Goal: Task Accomplishment & Management: Complete application form

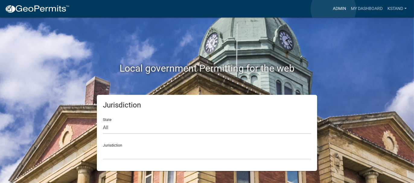
click at [333, 9] on link "Admin" at bounding box center [339, 8] width 18 height 11
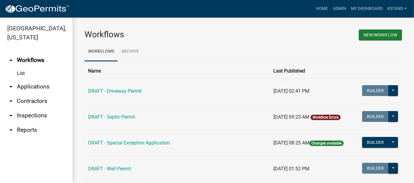
click at [26, 87] on link "arrow_drop_down Applications" at bounding box center [36, 87] width 72 height 14
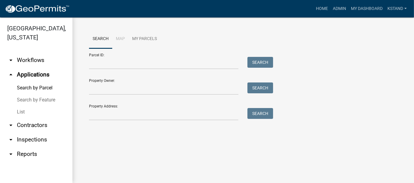
click at [21, 112] on link "List" at bounding box center [36, 112] width 72 height 12
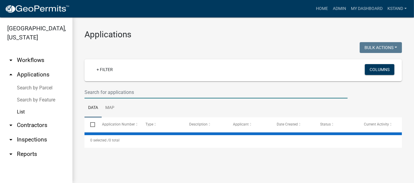
click at [93, 92] on input "text" at bounding box center [215, 92] width 263 height 12
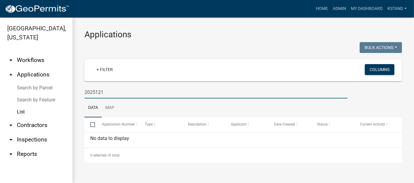
click at [96, 89] on input "2025121" at bounding box center [215, 92] width 263 height 12
type input "2025-121"
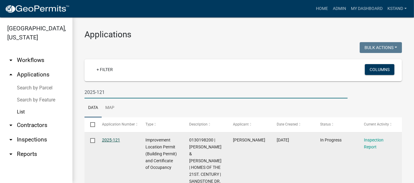
click at [113, 140] on link "2025-121" at bounding box center [111, 140] width 18 height 5
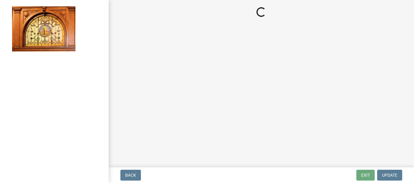
select select "62bb873c-c571-4454-ac8a-8c216551e2a3"
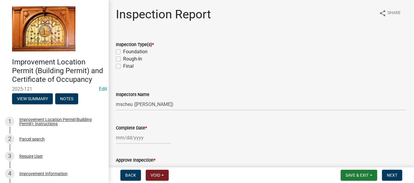
click at [123, 53] on label "Foundation" at bounding box center [135, 51] width 24 height 7
click at [123, 52] on input "Foundation" at bounding box center [125, 50] width 4 height 4
checkbox input "true"
checkbox input "false"
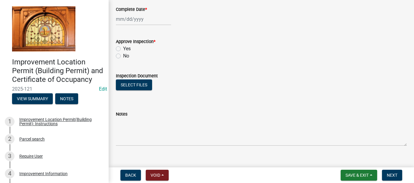
scroll to position [121, 0]
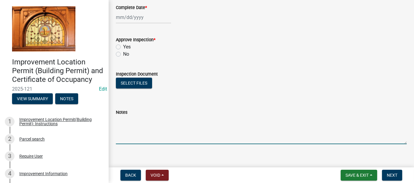
click at [123, 122] on textarea "Notes" at bounding box center [261, 130] width 291 height 28
type textarea "FOUNDATION 9-18-2025"
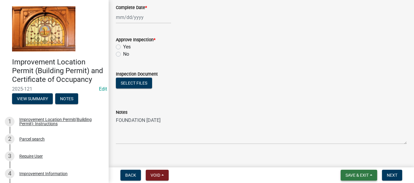
click at [354, 175] on span "Save & Exit" at bounding box center [357, 175] width 23 height 5
click at [353, 163] on button "Save & Exit" at bounding box center [353, 160] width 48 height 14
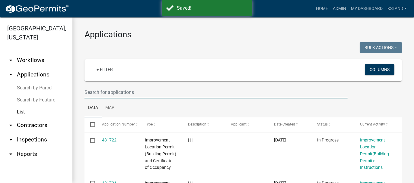
click at [102, 92] on input "text" at bounding box center [215, 92] width 263 height 12
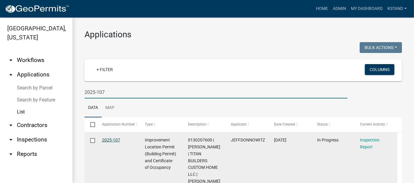
type input "2025-107"
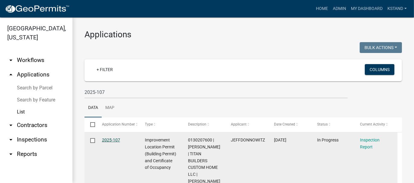
click at [110, 139] on link "2025-107" at bounding box center [111, 140] width 18 height 5
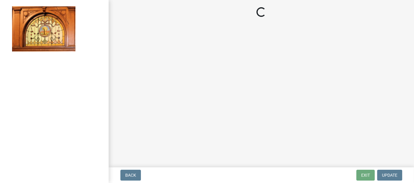
select select "62bb873c-c571-4454-ac8a-8c216551e2a3"
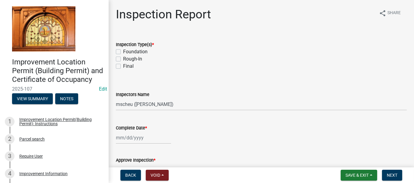
click at [123, 52] on label "Foundation" at bounding box center [135, 51] width 24 height 7
click at [123, 52] on input "Foundation" at bounding box center [125, 50] width 4 height 4
checkbox input "true"
checkbox input "false"
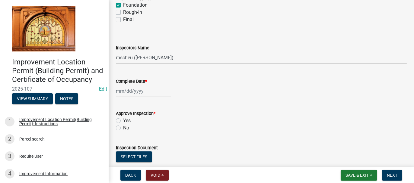
scroll to position [91, 0]
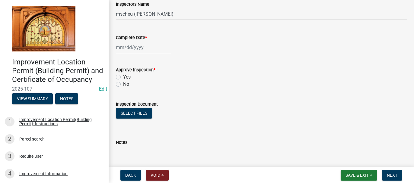
click at [124, 148] on textarea "Notes" at bounding box center [261, 160] width 291 height 28
type textarea "FOUNDATION 9-18-2025"
click at [348, 174] on span "Save & Exit" at bounding box center [357, 175] width 23 height 5
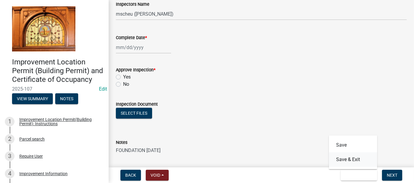
click at [344, 162] on button "Save & Exit" at bounding box center [353, 160] width 48 height 14
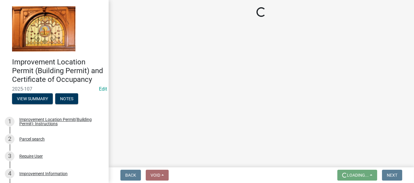
scroll to position [0, 0]
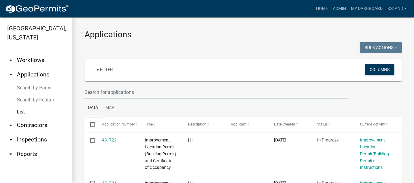
click at [107, 91] on input "text" at bounding box center [215, 92] width 263 height 12
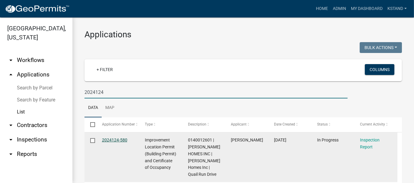
type input "2024124"
click at [112, 141] on link "2024124-580" at bounding box center [114, 140] width 25 height 5
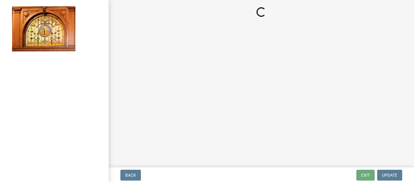
select select "62bb873c-c571-4454-ac8a-8c216551e2a3"
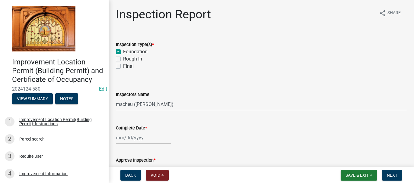
click at [123, 59] on label "Rough-In" at bounding box center [132, 59] width 19 height 7
click at [123, 59] on input "Rough-In" at bounding box center [125, 58] width 4 height 4
checkbox input "true"
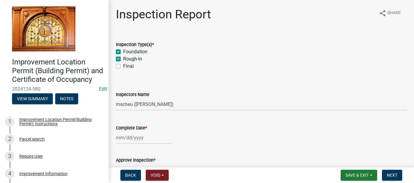
click at [123, 67] on label "Final" at bounding box center [128, 66] width 11 height 7
click at [123, 67] on input "Final" at bounding box center [125, 65] width 4 height 4
checkbox input "true"
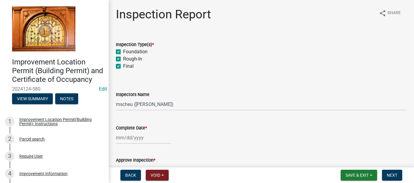
checkbox input "true"
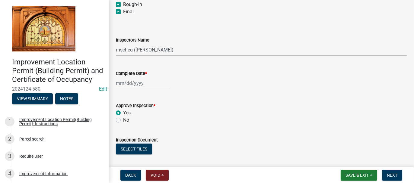
scroll to position [60, 0]
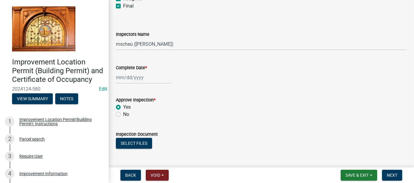
click at [125, 75] on div at bounding box center [143, 78] width 55 height 12
select select "9"
select select "2025"
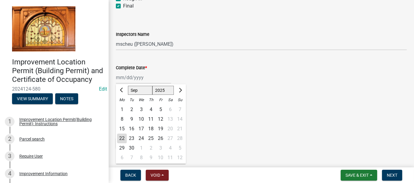
click at [152, 128] on div "18" at bounding box center [151, 129] width 10 height 10
type input "[DATE]"
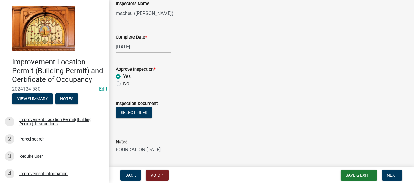
scroll to position [128, 0]
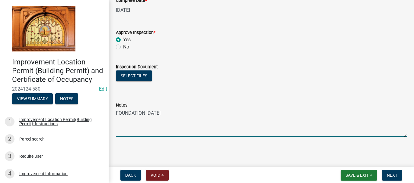
click at [176, 114] on textarea "FOUNDATION 11-13-2024" at bounding box center [261, 123] width 291 height 28
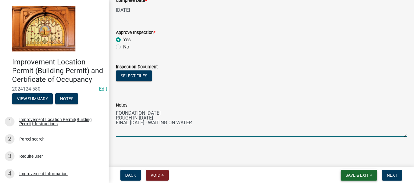
type textarea "FOUNDATION [DATE] ROUGH-IN [DATE] FINAL [DATE] - WAITING ON WATER"
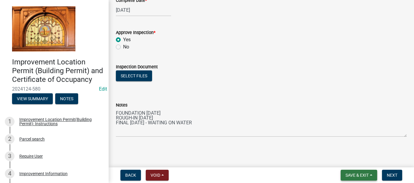
click at [351, 175] on span "Save & Exit" at bounding box center [357, 175] width 23 height 5
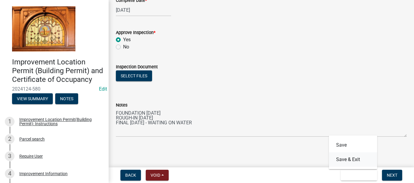
click at [349, 163] on button "Save & Exit" at bounding box center [353, 160] width 48 height 14
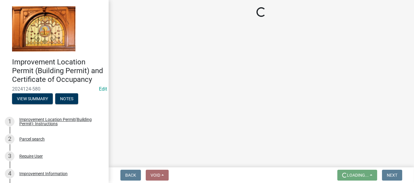
scroll to position [0, 0]
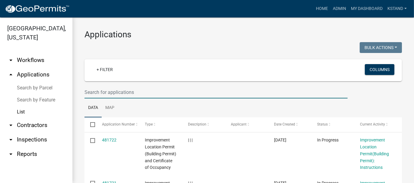
click at [108, 89] on input "text" at bounding box center [215, 92] width 263 height 12
type input "2025-112"
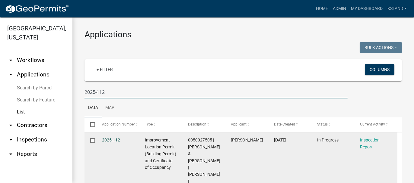
click at [113, 139] on link "2025-112" at bounding box center [111, 140] width 18 height 5
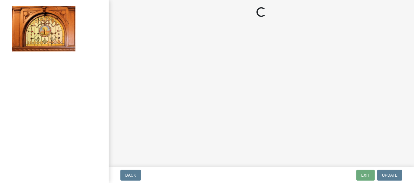
select select "62bb873c-c571-4454-ac8a-8c216551e2a3"
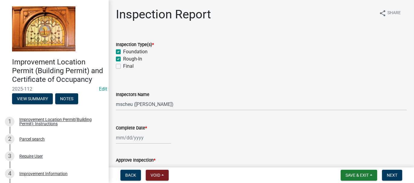
click at [123, 67] on label "Final" at bounding box center [128, 66] width 11 height 7
click at [123, 67] on input "Final" at bounding box center [125, 65] width 4 height 4
checkbox input "true"
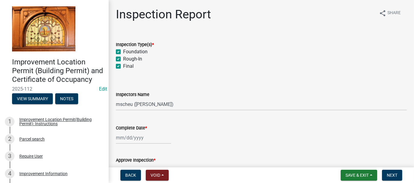
checkbox input "true"
select select "9"
select select "2025"
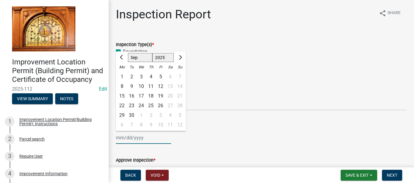
click at [129, 136] on div "Jan Feb Mar Apr May Jun Jul Aug Sep Oct Nov Dec 1525 1526 1527 1528 1529 1530 1…" at bounding box center [143, 138] width 55 height 12
click at [151, 96] on div "18" at bounding box center [151, 96] width 10 height 10
type input "[DATE]"
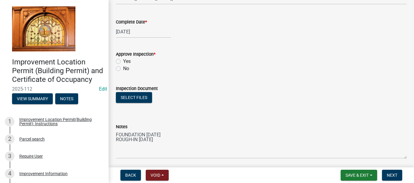
scroll to position [121, 0]
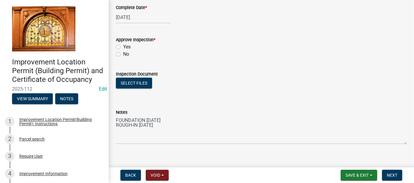
click at [123, 46] on label "Yes" at bounding box center [127, 46] width 8 height 7
click at [123, 46] on input "Yes" at bounding box center [125, 45] width 4 height 4
radio input "true"
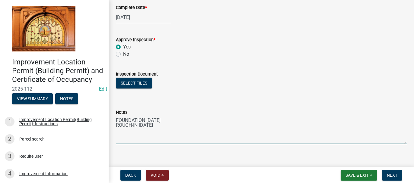
click at [169, 126] on textarea "FOUNDATION 8-14-2025 ROUGH-IN 8-28-2025" at bounding box center [261, 130] width 291 height 28
type textarea "FOUNDATION 8-14-2025 ROUGH-IN 8-28-2025 FINAL 9-18-2025"
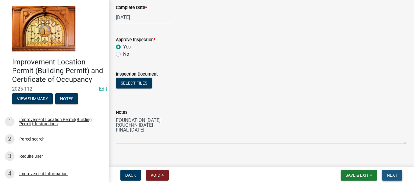
click at [393, 176] on span "Next" at bounding box center [392, 175] width 11 height 5
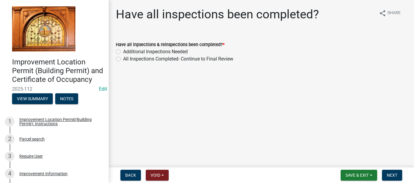
click at [123, 60] on label "All Inspections Completed- Continue to Final Review" at bounding box center [178, 59] width 110 height 7
click at [123, 59] on input "All Inspections Completed- Continue to Final Review" at bounding box center [125, 58] width 4 height 4
radio input "true"
click at [394, 174] on span "Next" at bounding box center [392, 175] width 11 height 5
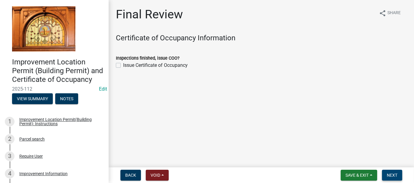
click at [388, 175] on span "Next" at bounding box center [392, 175] width 11 height 5
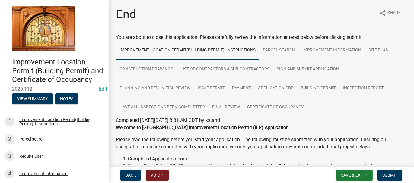
scroll to position [30, 0]
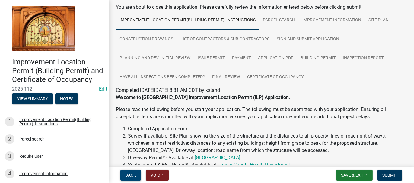
click at [130, 176] on span "Back" at bounding box center [130, 175] width 11 height 5
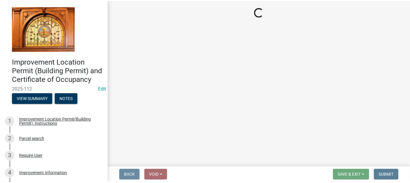
scroll to position [0, 0]
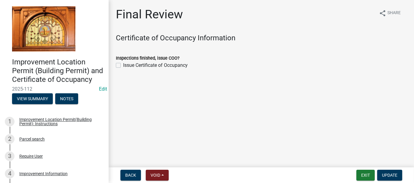
click at [123, 64] on label "Issue Certificate of Occupancy" at bounding box center [155, 65] width 65 height 7
click at [123, 64] on input "Issue Certificate of Occupancy" at bounding box center [125, 64] width 4 height 4
checkbox input "true"
click at [390, 174] on span "Update" at bounding box center [389, 175] width 15 height 5
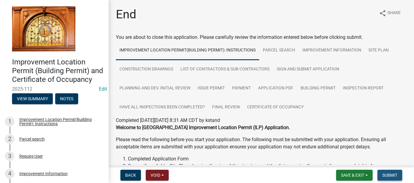
click at [387, 174] on span "Submit" at bounding box center [389, 175] width 15 height 5
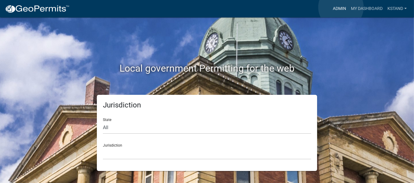
click at [341, 7] on link "Admin" at bounding box center [339, 8] width 18 height 11
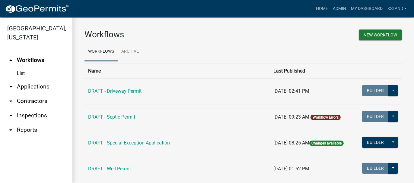
click at [35, 86] on link "arrow_drop_down Applications" at bounding box center [36, 87] width 72 height 14
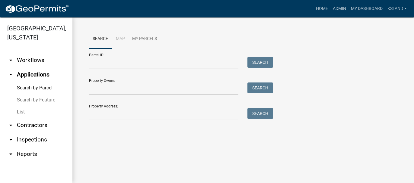
click at [20, 113] on link "List" at bounding box center [36, 112] width 72 height 12
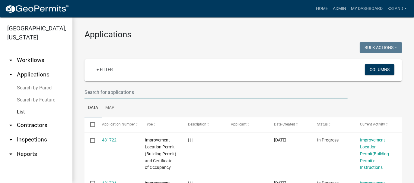
click at [96, 92] on input "text" at bounding box center [215, 92] width 263 height 12
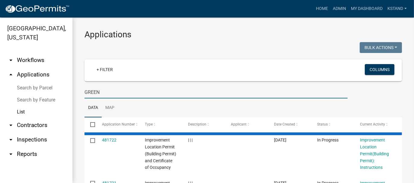
type input "GREEN"
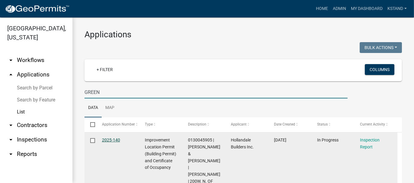
click at [107, 142] on link "2025-140" at bounding box center [111, 140] width 18 height 5
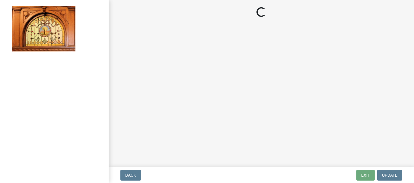
select select "62bb873c-c571-4454-ac8a-8c216551e2a3"
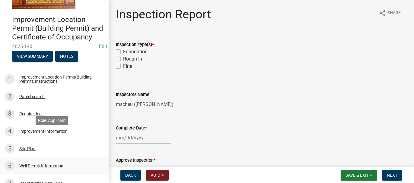
scroll to position [91, 0]
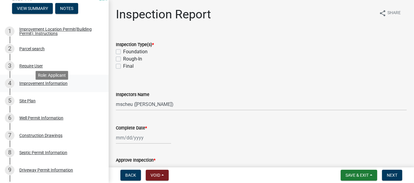
click at [33, 86] on div "Improvement Information" at bounding box center [43, 83] width 48 height 4
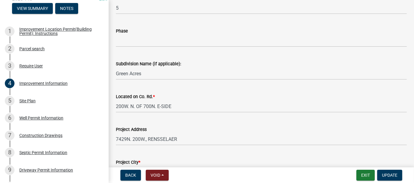
scroll to position [60, 0]
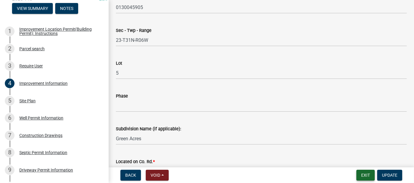
click at [367, 174] on button "Exit" at bounding box center [365, 175] width 18 height 11
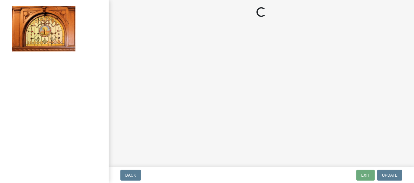
select select "62bb873c-c571-4454-ac8a-8c216551e2a3"
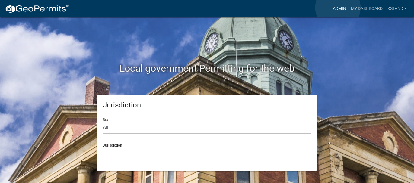
click at [338, 8] on link "Admin" at bounding box center [339, 8] width 18 height 11
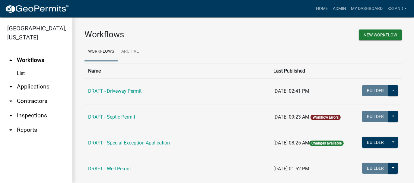
click at [32, 87] on link "arrow_drop_down Applications" at bounding box center [36, 87] width 72 height 14
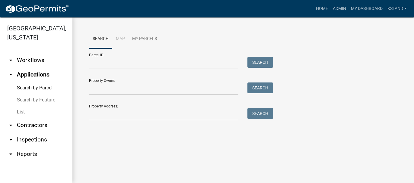
click at [24, 113] on link "List" at bounding box center [36, 112] width 72 height 12
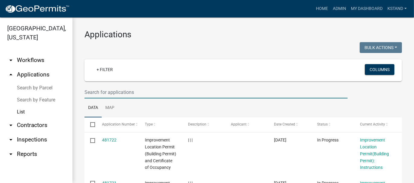
click at [91, 90] on input "text" at bounding box center [215, 92] width 263 height 12
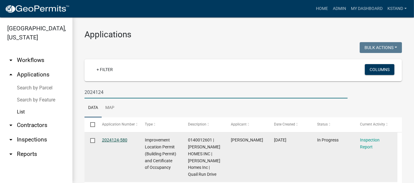
type input "2024124"
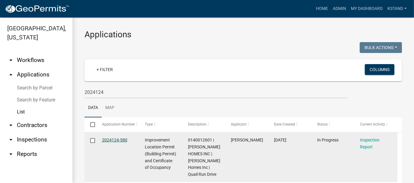
click at [110, 140] on link "2024124-580" at bounding box center [114, 140] width 25 height 5
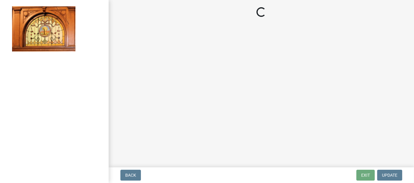
select select "62bb873c-c571-4454-ac8a-8c216551e2a3"
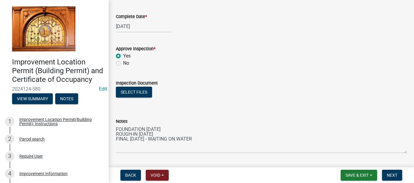
scroll to position [121, 0]
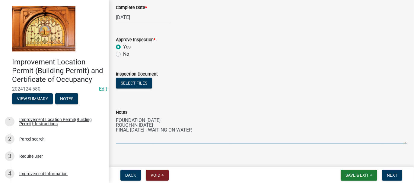
drag, startPoint x: 147, startPoint y: 131, endPoint x: 151, endPoint y: 115, distance: 17.1
click at [147, 131] on textarea "FOUNDATION [DATE] ROUGH-IN [DATE] FINAL [DATE] - WAITING ON WATER" at bounding box center [261, 130] width 291 height 28
click at [149, 124] on textarea "FOUNDATION [DATE] ROUGH-IN [DATE] FINAL [DATE]" at bounding box center [261, 130] width 291 height 28
click at [140, 130] on textarea "FOUNDATION [DATE] ROUGH-IN [DATE] FINAL [DATE]" at bounding box center [261, 130] width 291 height 28
type textarea "FOUNDATION [DATE] ROUGH-IN [DATE] FINAL [DATE]"
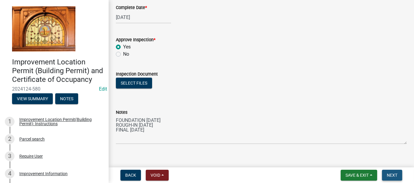
click at [393, 176] on span "Next" at bounding box center [392, 175] width 11 height 5
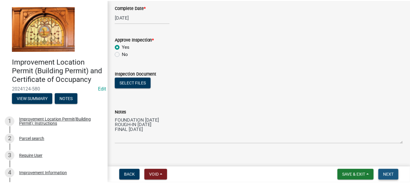
scroll to position [0, 0]
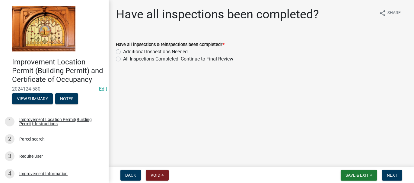
click at [123, 59] on label "All Inspections Completed- Continue to Final Review" at bounding box center [178, 59] width 110 height 7
click at [123, 59] on input "All Inspections Completed- Continue to Final Review" at bounding box center [125, 58] width 4 height 4
radio input "true"
click at [397, 178] on button "Next" at bounding box center [392, 175] width 20 height 11
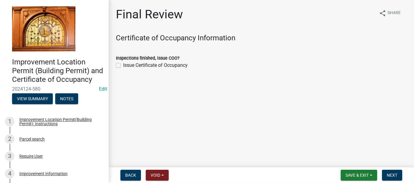
click at [123, 65] on label "Issue Certificate of Occupancy" at bounding box center [155, 65] width 65 height 7
click at [123, 65] on input "Issue Certificate of Occupancy" at bounding box center [125, 64] width 4 height 4
checkbox input "true"
click at [394, 174] on span "Next" at bounding box center [392, 175] width 11 height 5
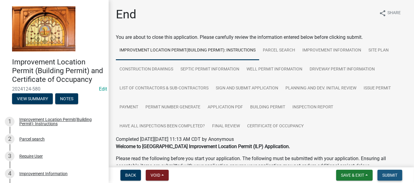
click at [394, 174] on span "Submit" at bounding box center [389, 175] width 15 height 5
